Goal: Task Accomplishment & Management: Manage account settings

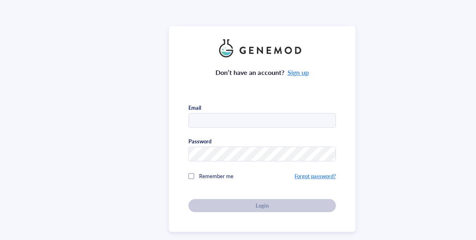
type input "[EMAIL_ADDRESS][DOMAIN_NAME]"
click at [185, 169] on div "Don’t have an account? Sign up Email [EMAIL_ADDRESS][DOMAIN_NAME] Password Reme…" at bounding box center [262, 128] width 187 height 205
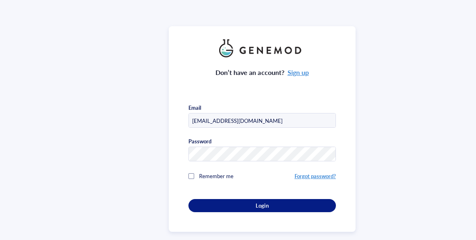
click at [188, 173] on div at bounding box center [191, 176] width 6 height 6
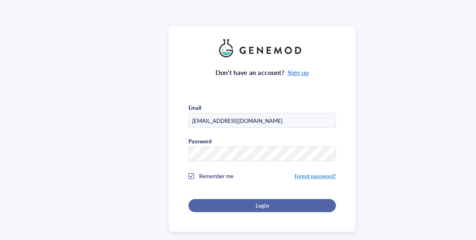
click at [219, 202] on div "Login" at bounding box center [261, 205] width 121 height 7
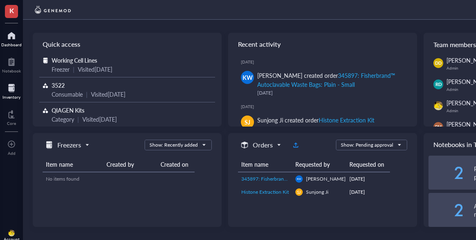
click at [15, 93] on div at bounding box center [11, 87] width 18 height 13
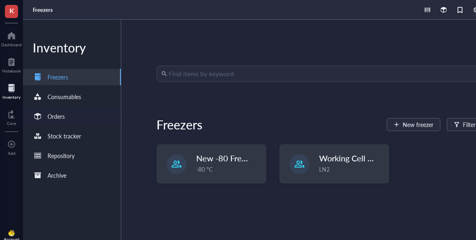
click at [73, 113] on div "Orders" at bounding box center [72, 116] width 98 height 16
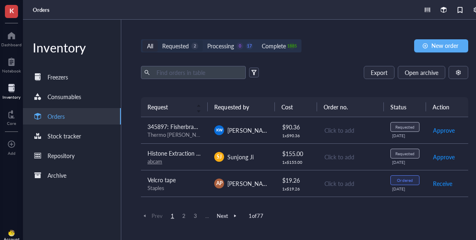
click at [173, 46] on div "Requested" at bounding box center [175, 45] width 27 height 9
click at [158, 40] on input "Requested 2" at bounding box center [158, 40] width 0 height 0
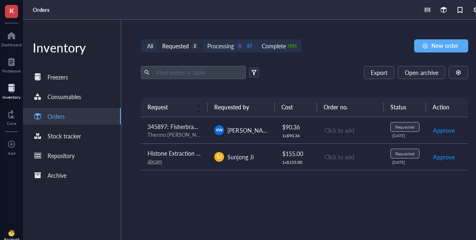
click at [232, 163] on td "SJ Sunjong Ji" at bounding box center [241, 156] width 67 height 27
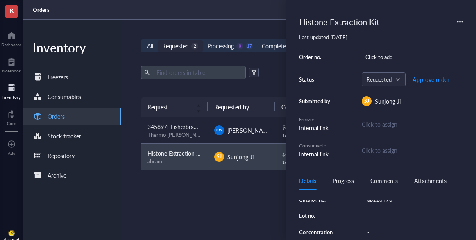
scroll to position [149, 0]
click at [375, 196] on div "ab113476" at bounding box center [412, 190] width 99 height 11
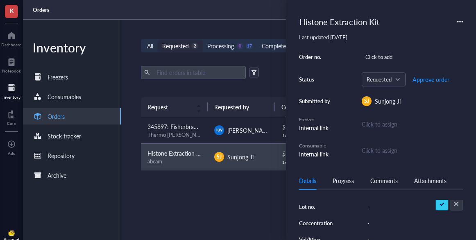
click at [375, 196] on input "ab113476" at bounding box center [380, 190] width 33 height 11
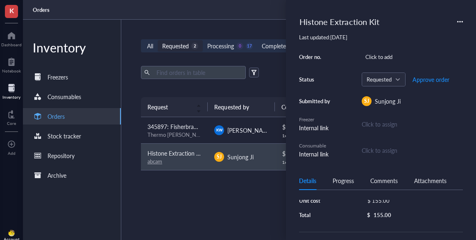
scroll to position [39, 0]
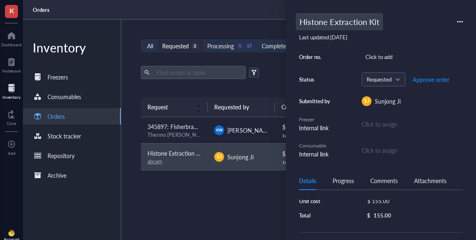
click at [315, 22] on div "Histone Extraction Kit" at bounding box center [339, 21] width 87 height 17
click at [299, 21] on input "Histone Extraction Kit" at bounding box center [355, 22] width 118 height 16
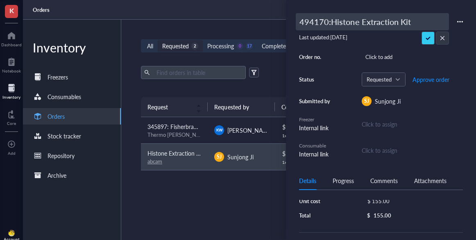
type input "494170: Histone Extraction Kit"
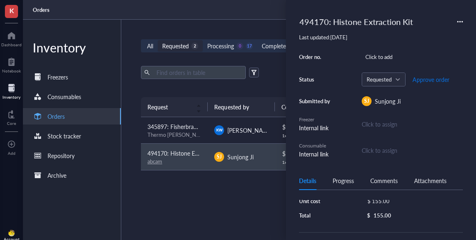
click at [430, 81] on span "Approve order" at bounding box center [430, 79] width 37 height 7
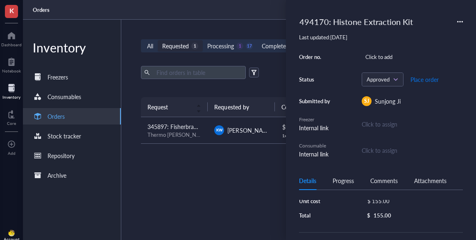
click at [430, 81] on span "Place order" at bounding box center [424, 79] width 28 height 7
click at [244, 135] on td "[PERSON_NAME]" at bounding box center [241, 130] width 67 height 27
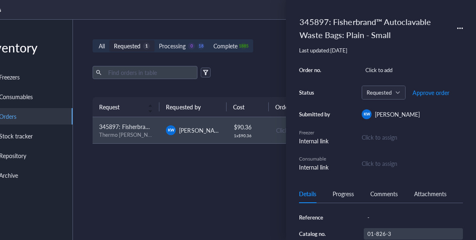
scroll to position [121, 0]
click at [375, 228] on div "01-826-3" at bounding box center [412, 231] width 99 height 11
click at [375, 228] on input "01-826-3" at bounding box center [380, 231] width 33 height 11
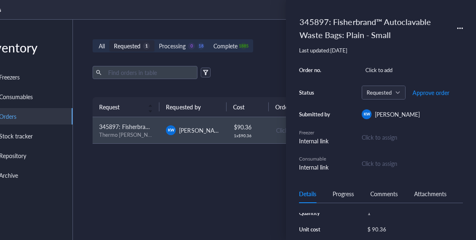
scroll to position [0, 0]
click at [425, 93] on span "Approve order" at bounding box center [430, 92] width 37 height 7
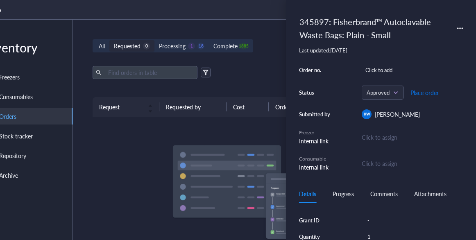
click at [425, 93] on span "Place order" at bounding box center [424, 92] width 28 height 7
